Goal: Entertainment & Leisure: Consume media (video, audio)

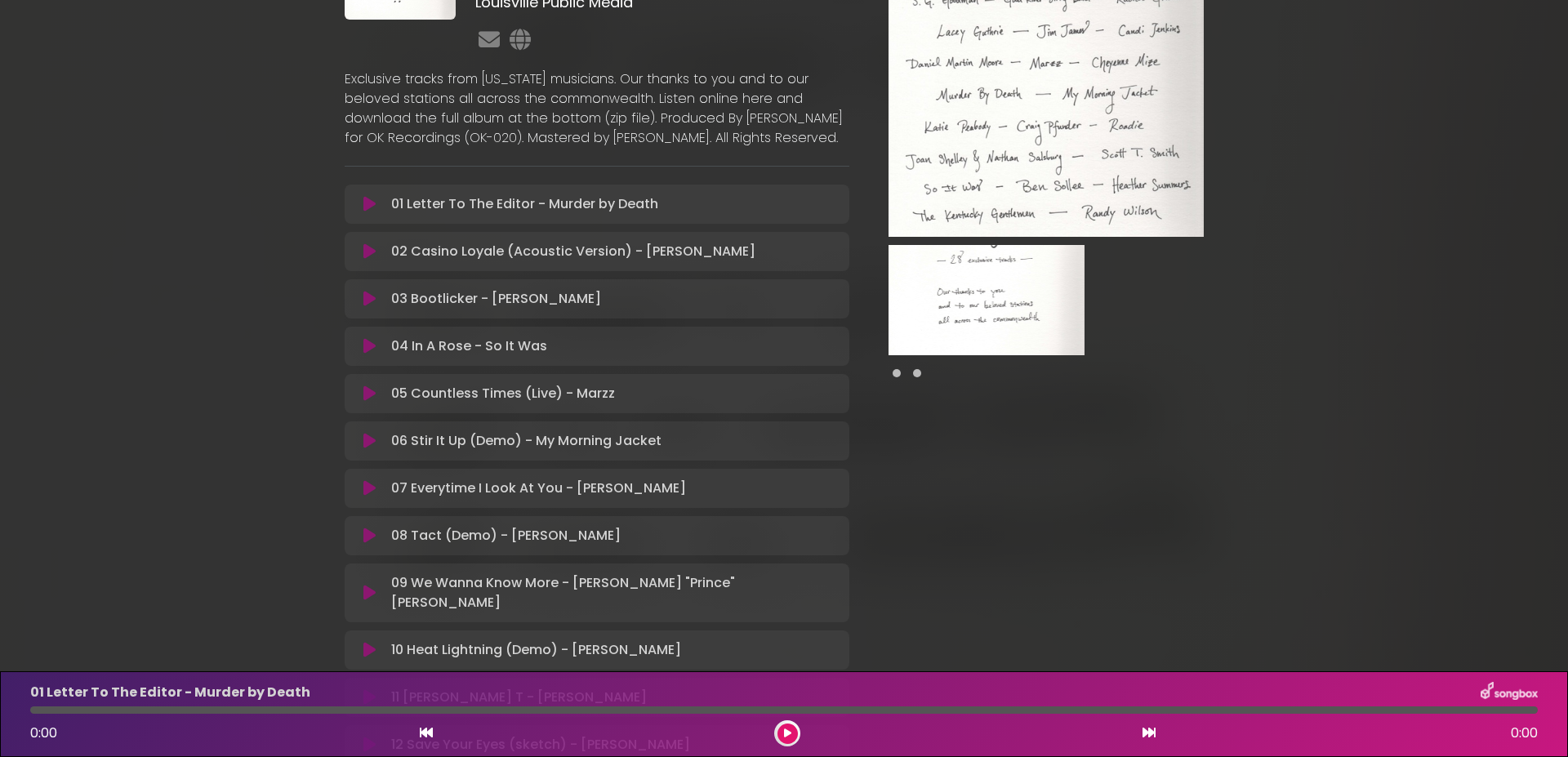
scroll to position [215, 0]
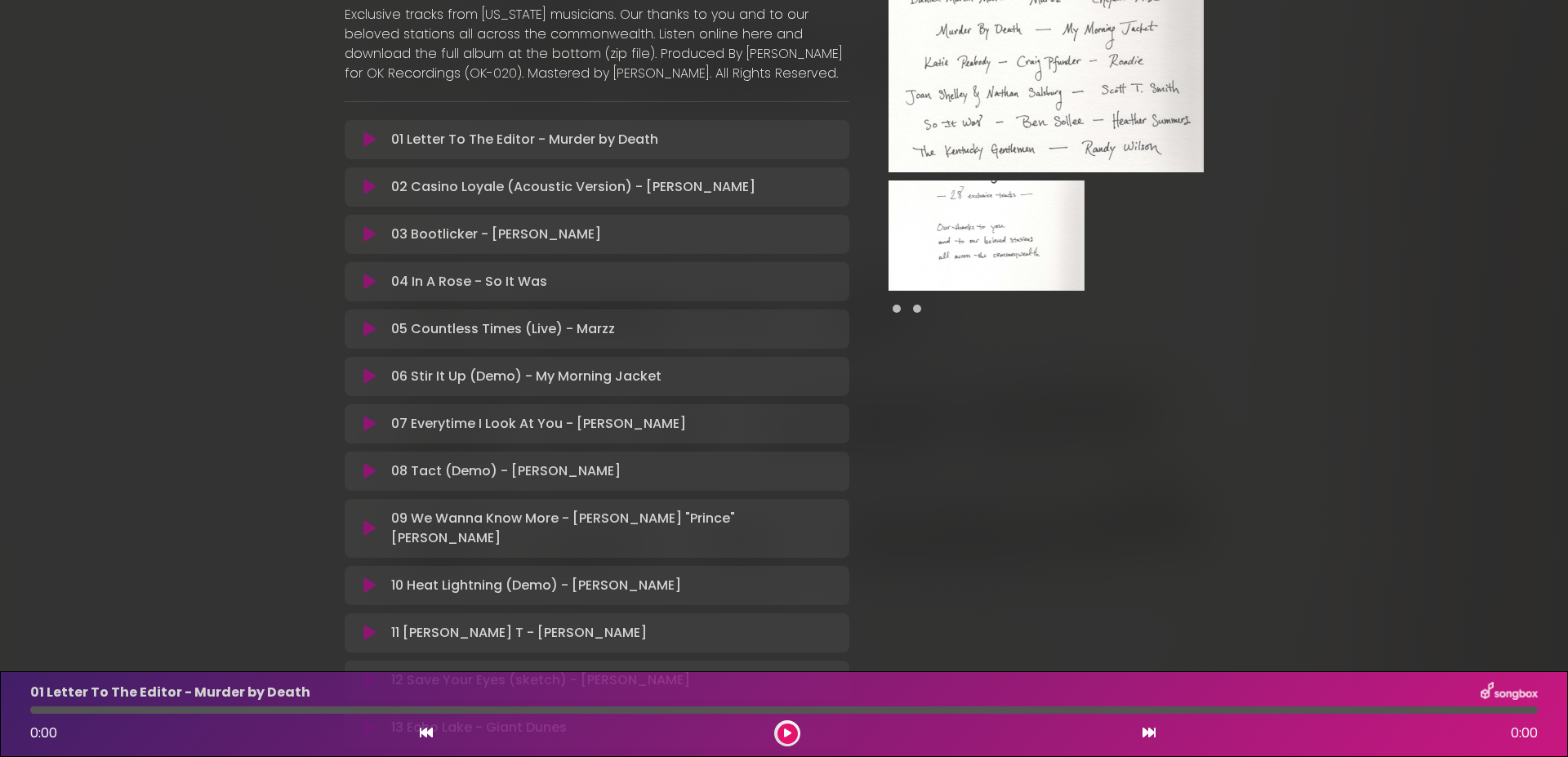
click at [364, 385] on icon at bounding box center [369, 377] width 12 height 16
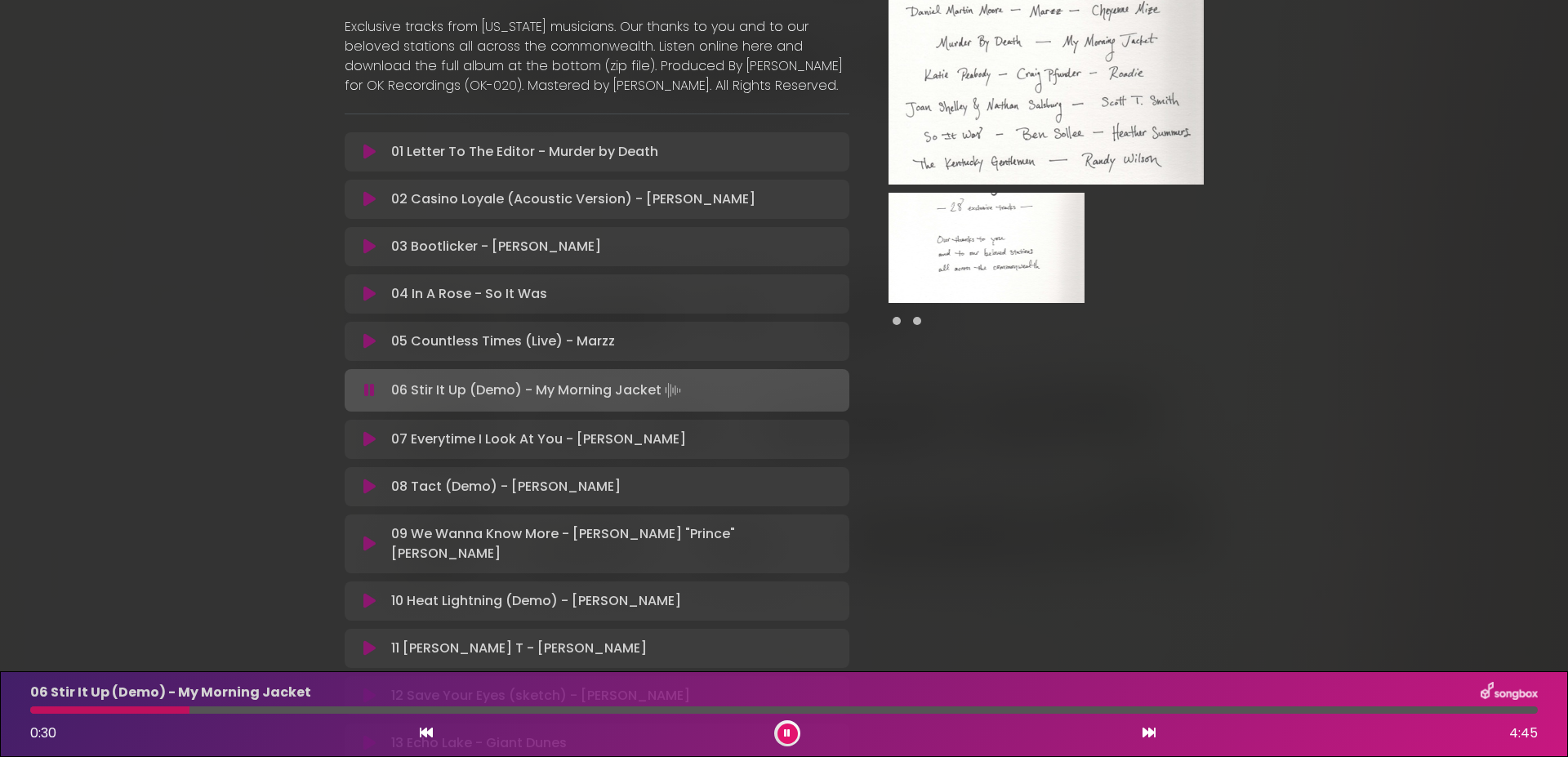
scroll to position [0, 0]
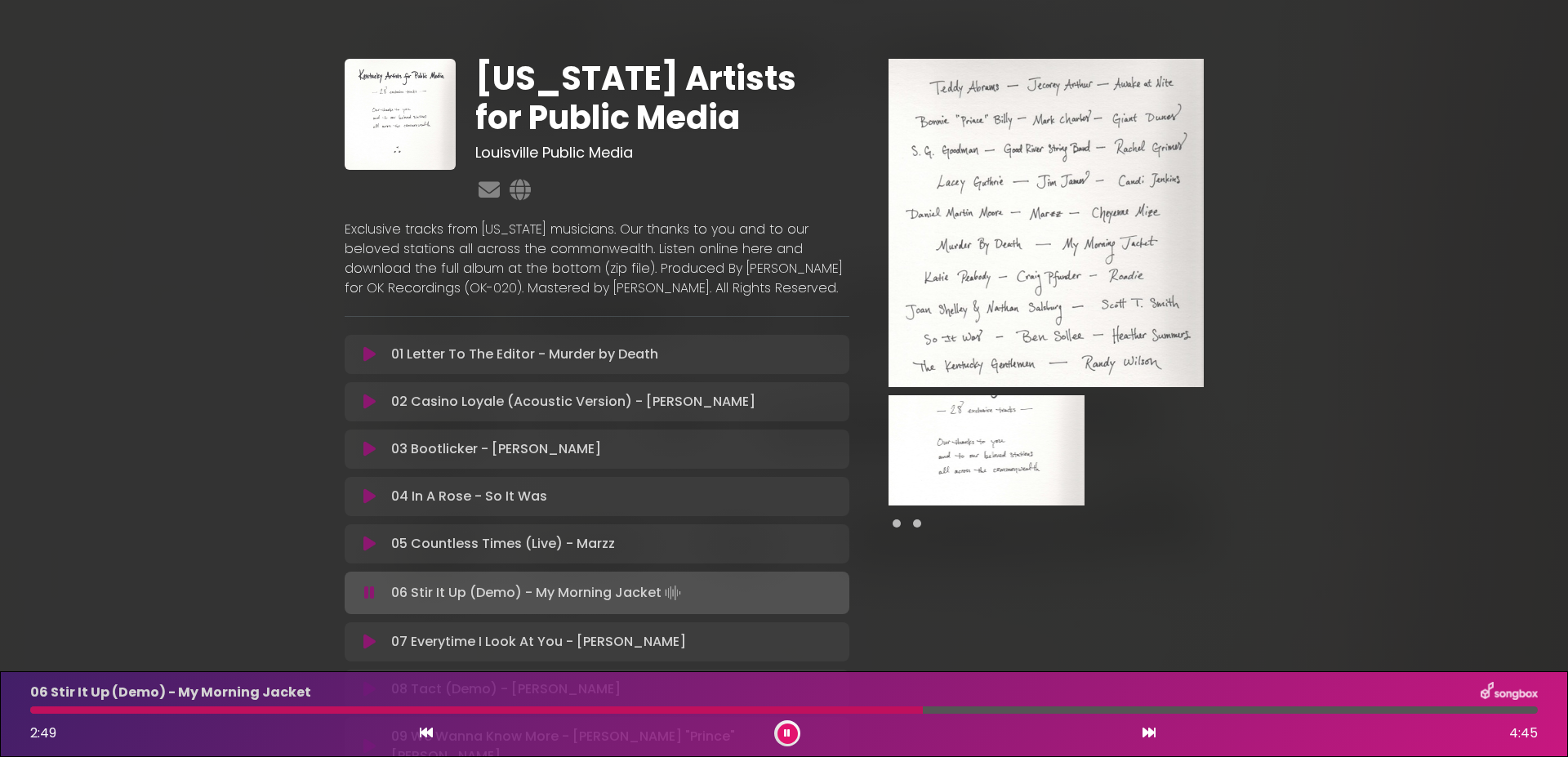
click at [34, 713] on div at bounding box center [476, 710] width 893 height 7
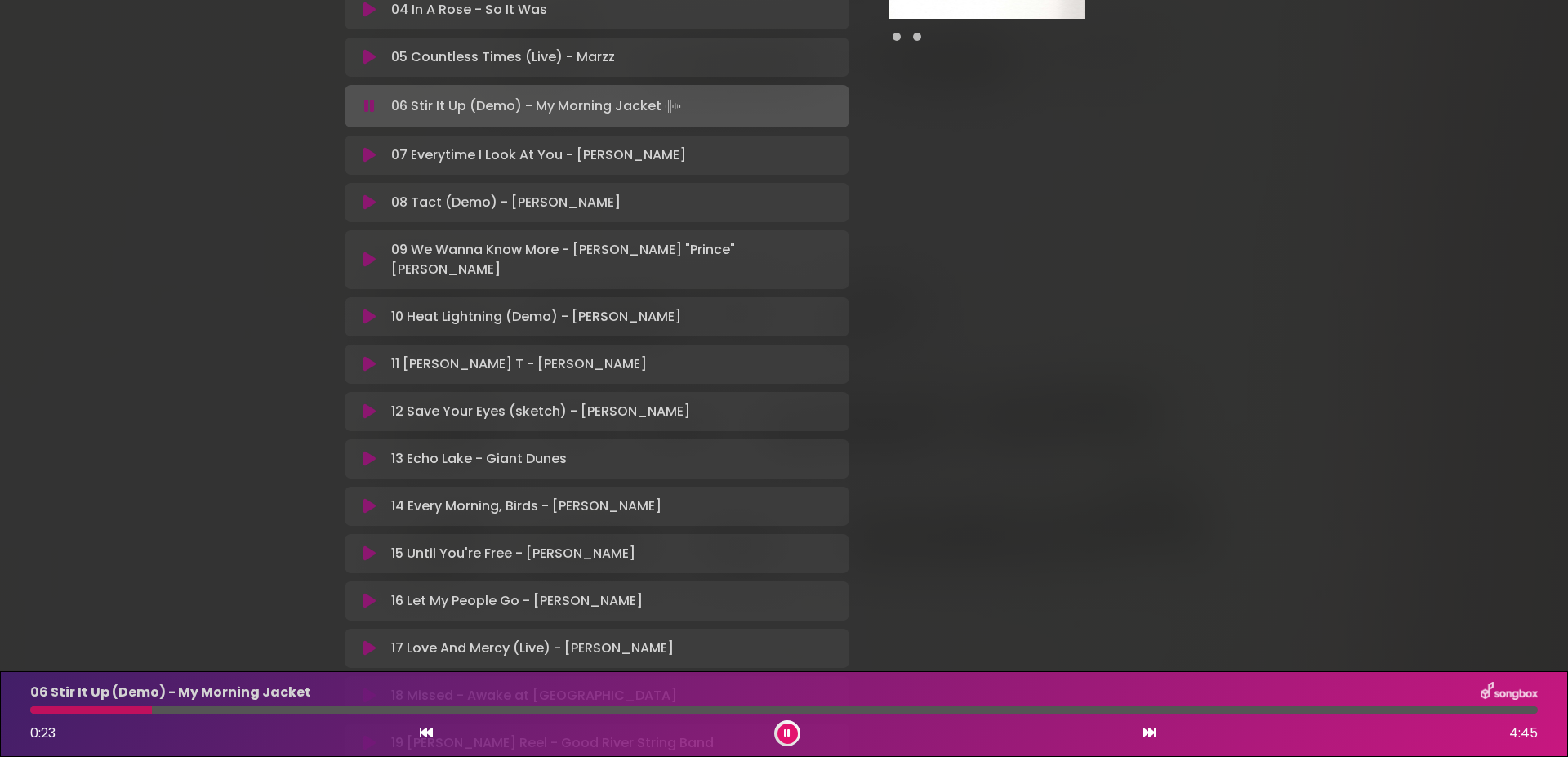
scroll to position [574, 0]
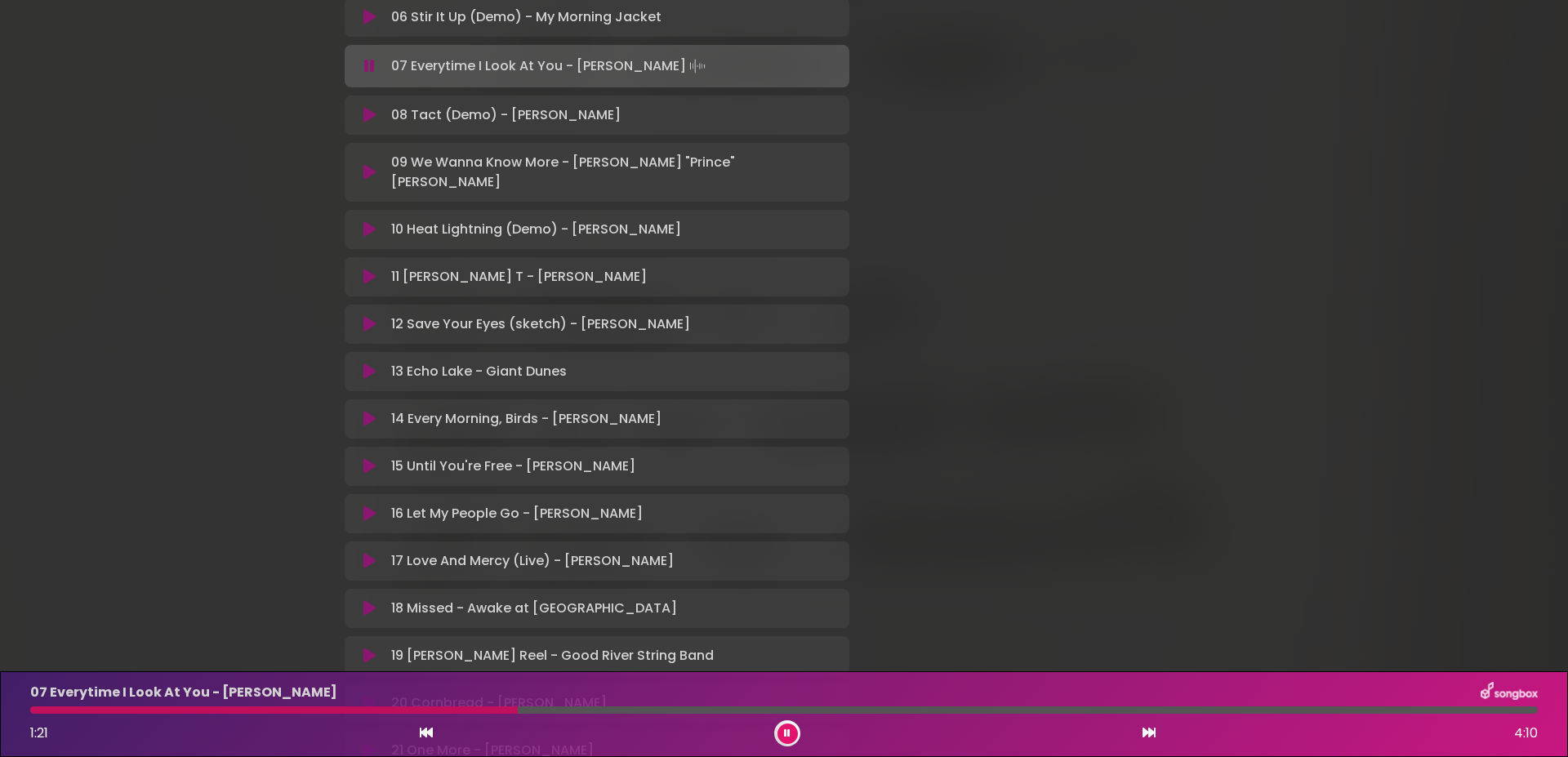
click at [364, 555] on icon at bounding box center [369, 561] width 12 height 16
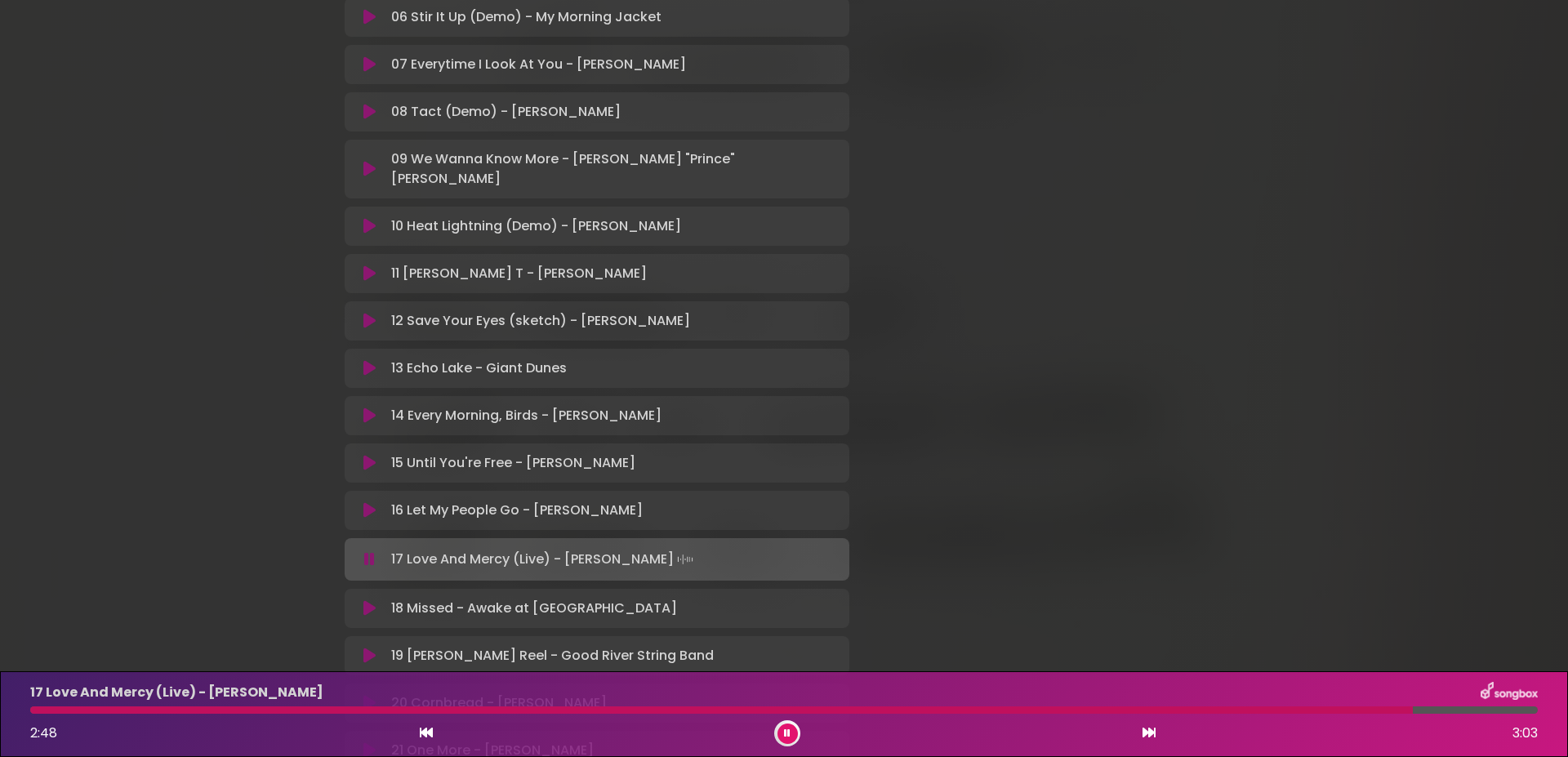
click at [785, 734] on icon at bounding box center [787, 733] width 7 height 10
click at [33, 714] on div "17 Love And Mercy (Live) - [PERSON_NAME] 2:48 3:03" at bounding box center [784, 714] width 1527 height 64
drag, startPoint x: 1400, startPoint y: 710, endPoint x: 1141, endPoint y: 713, distance: 259.0
click at [1141, 713] on div at bounding box center [722, 710] width 1384 height 7
click at [790, 730] on icon at bounding box center [787, 733] width 7 height 10
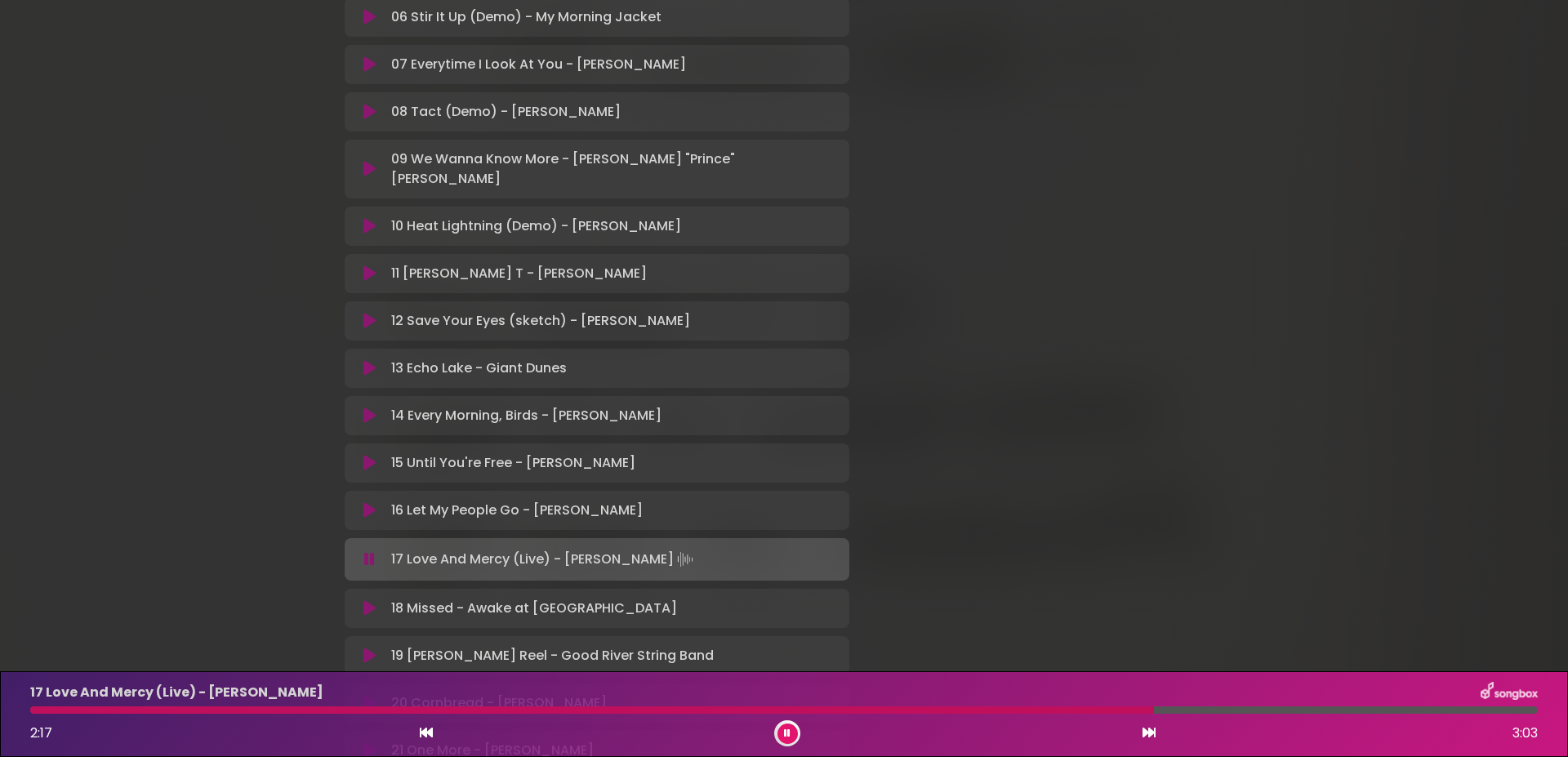
click at [32, 707] on div at bounding box center [784, 710] width 1527 height 7
click at [46, 708] on div at bounding box center [596, 710] width 1132 height 7
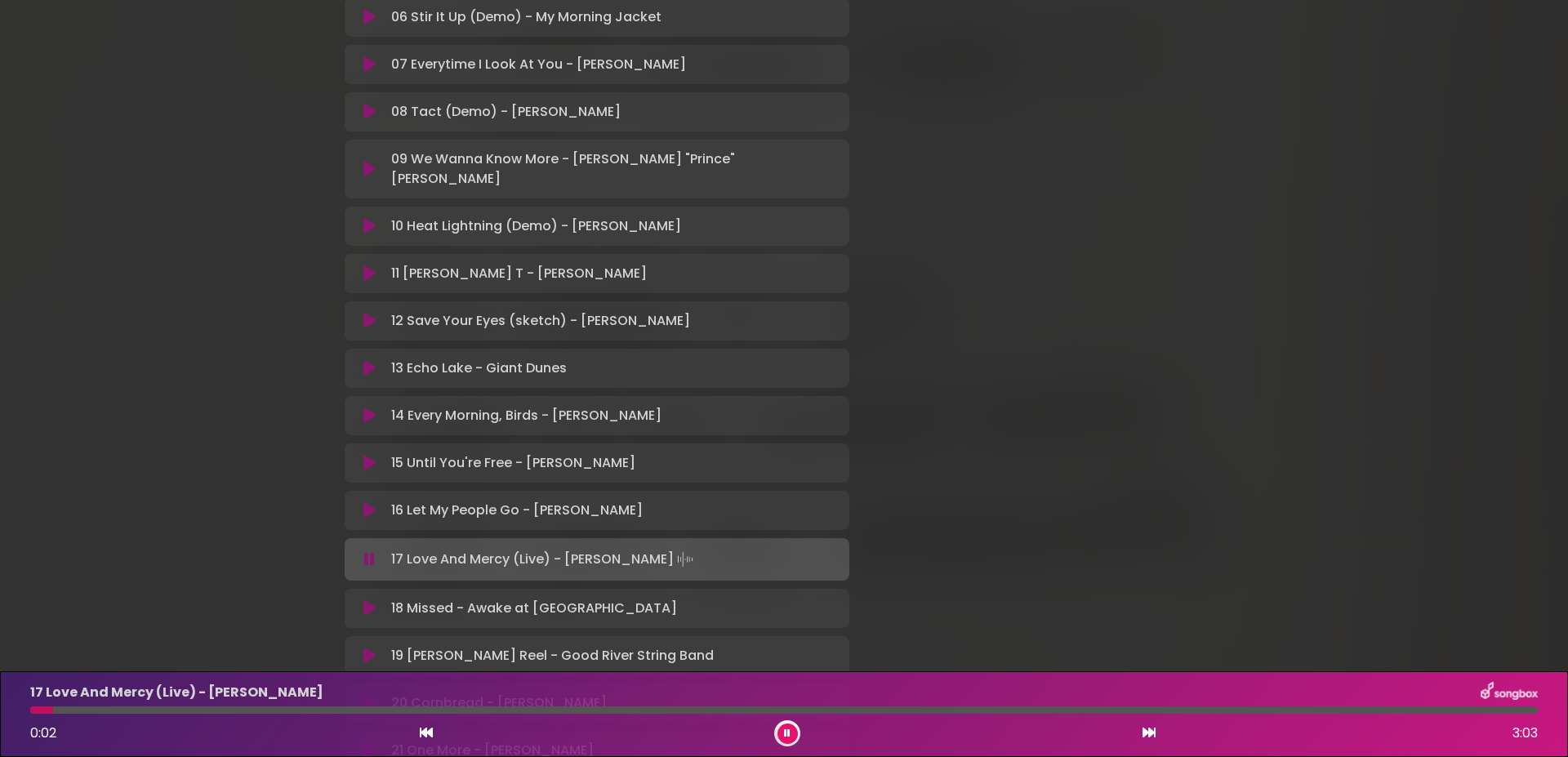
click at [45, 707] on div at bounding box center [42, 710] width 23 height 7
click at [30, 709] on div at bounding box center [784, 710] width 1527 height 7
click at [38, 711] on div at bounding box center [79, 710] width 97 height 7
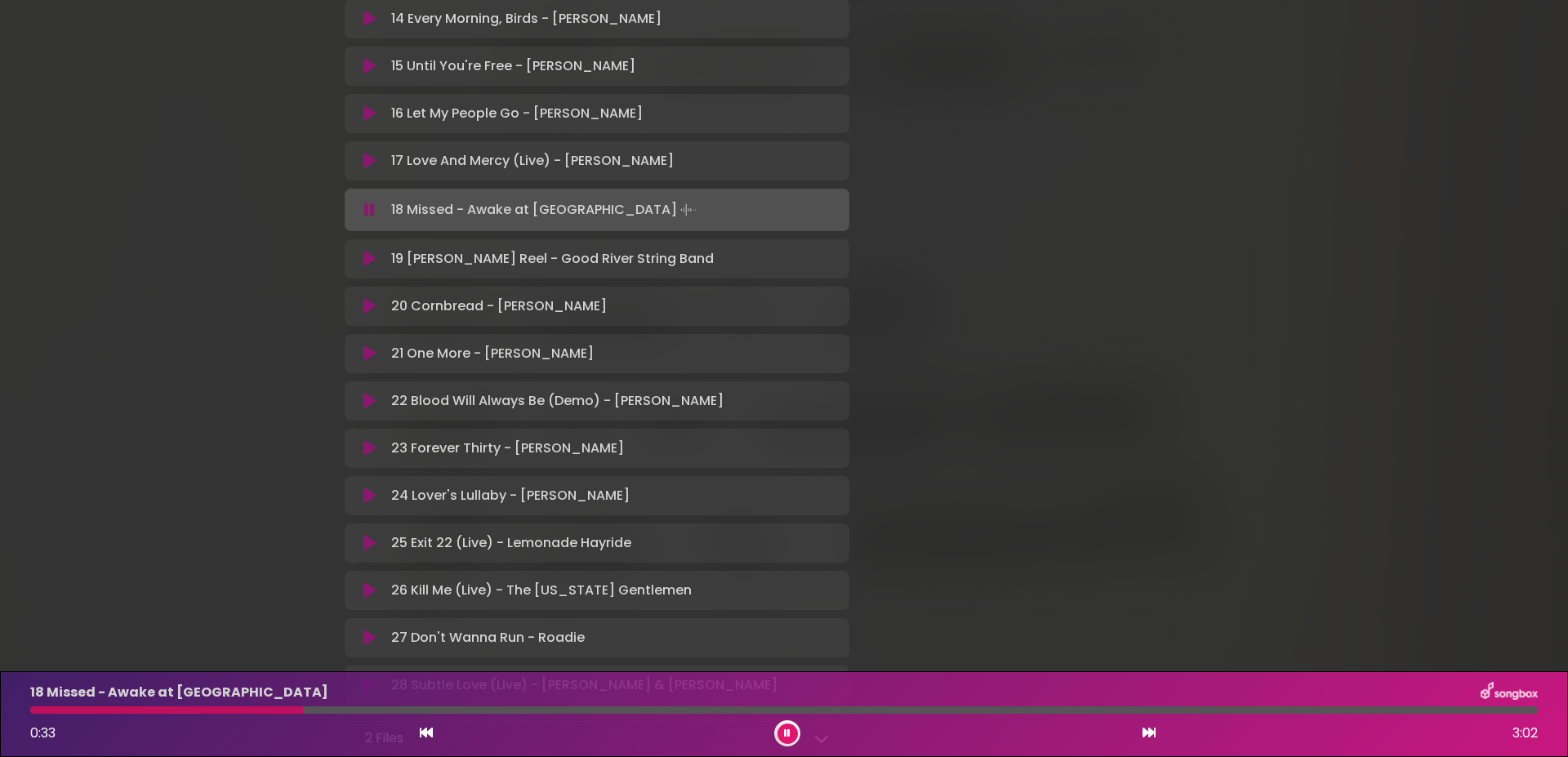
scroll to position [1159, 0]
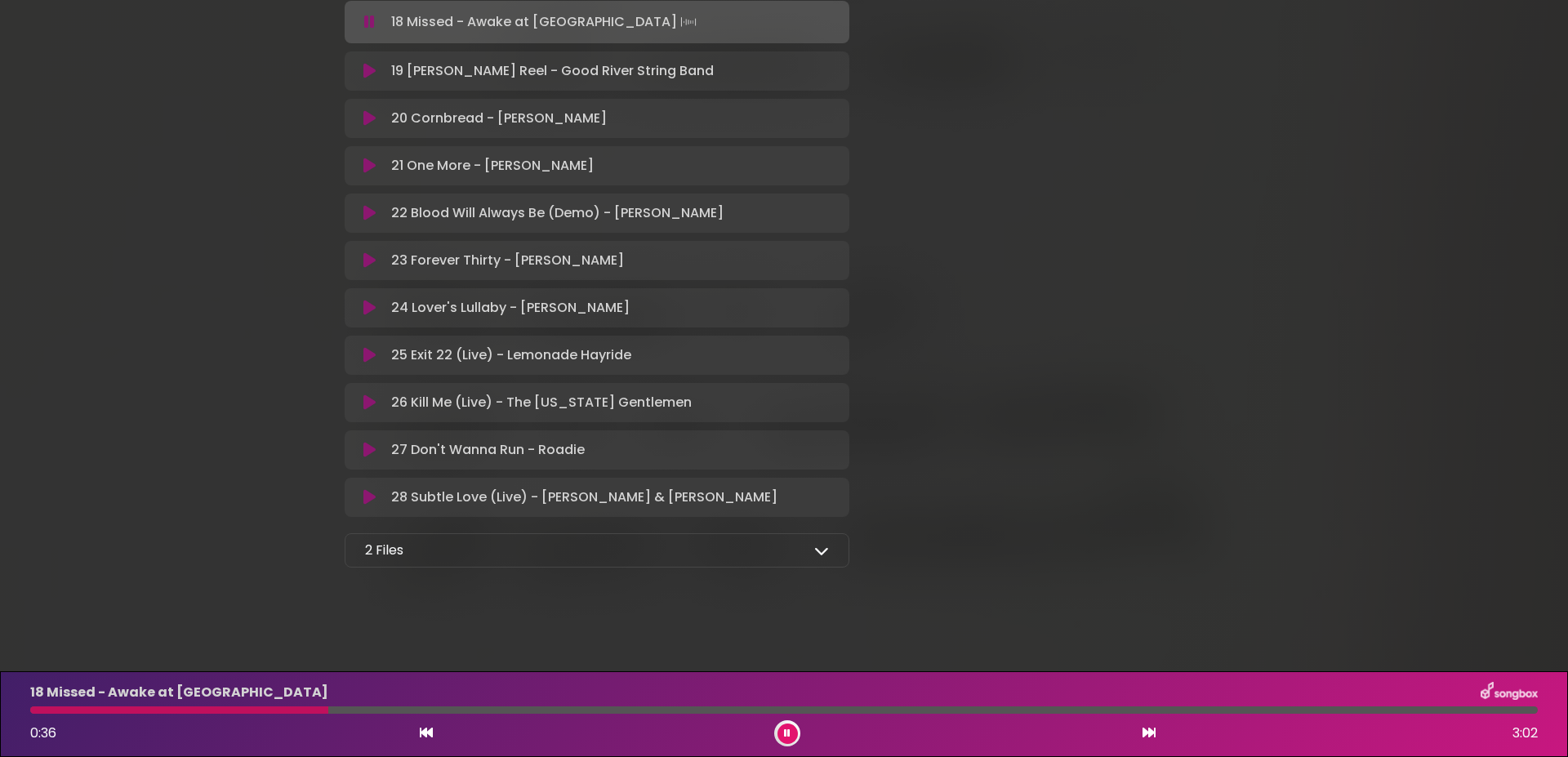
click at [817, 549] on icon at bounding box center [822, 550] width 15 height 15
click at [365, 585] on icon at bounding box center [370, 589] width 10 height 13
click at [813, 589] on icon at bounding box center [821, 589] width 16 height 13
